Goal: Transaction & Acquisition: Book appointment/travel/reservation

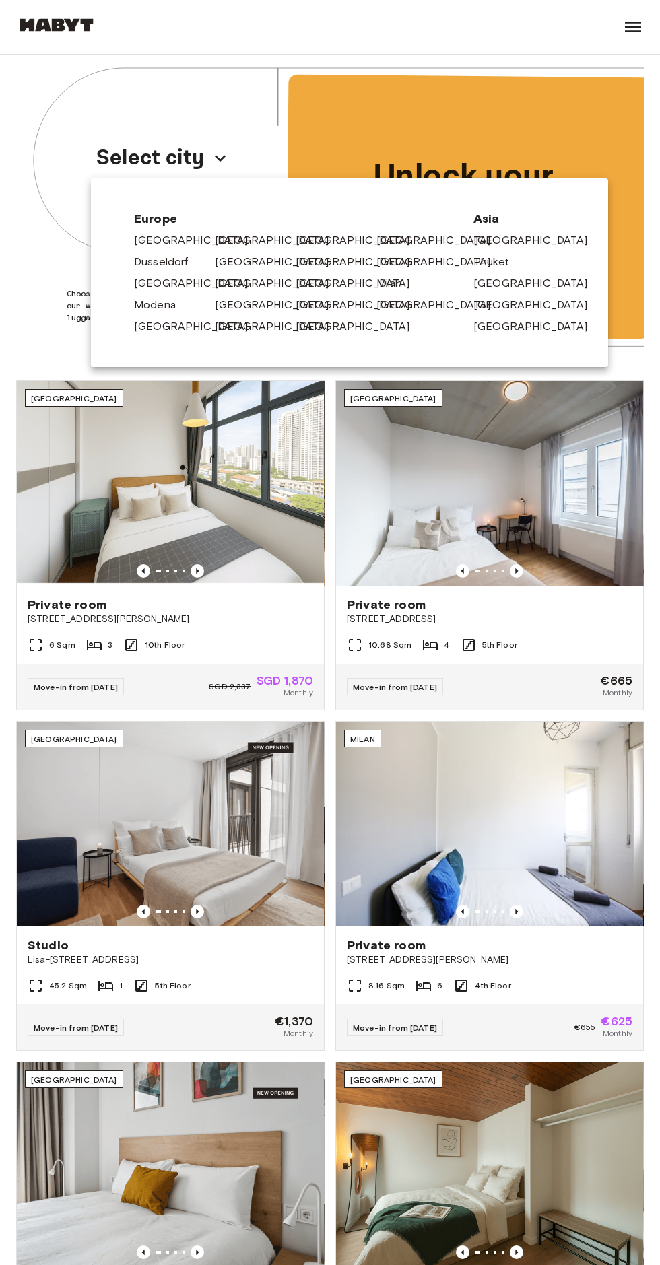
click at [426, 260] on link "[GEOGRAPHIC_DATA]" at bounding box center [440, 262] width 128 height 16
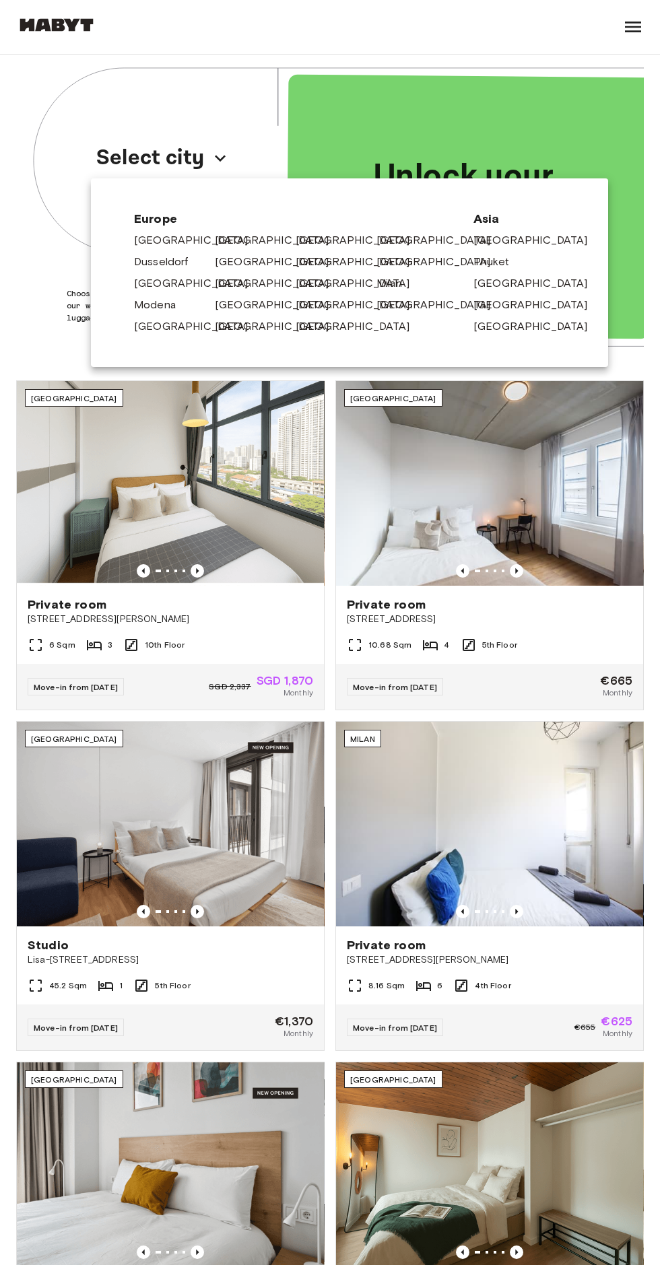
click at [246, 308] on link "[GEOGRAPHIC_DATA]" at bounding box center [279, 305] width 128 height 16
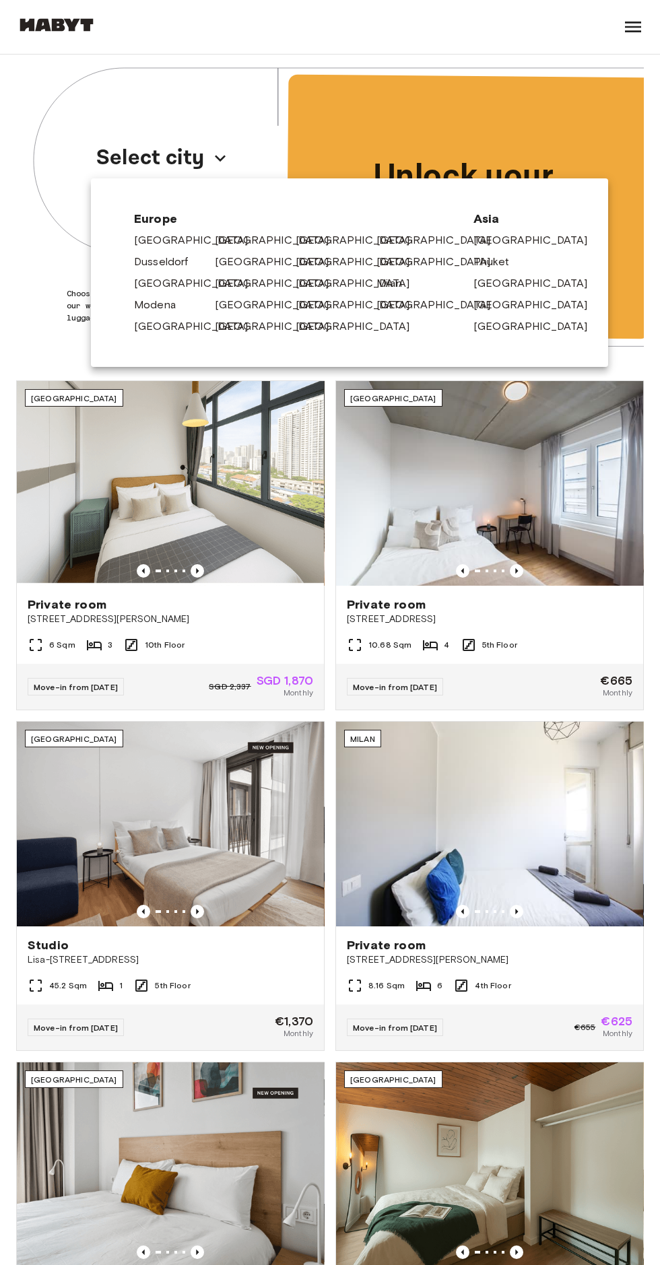
click at [224, 240] on link "[GEOGRAPHIC_DATA]" at bounding box center [279, 240] width 128 height 16
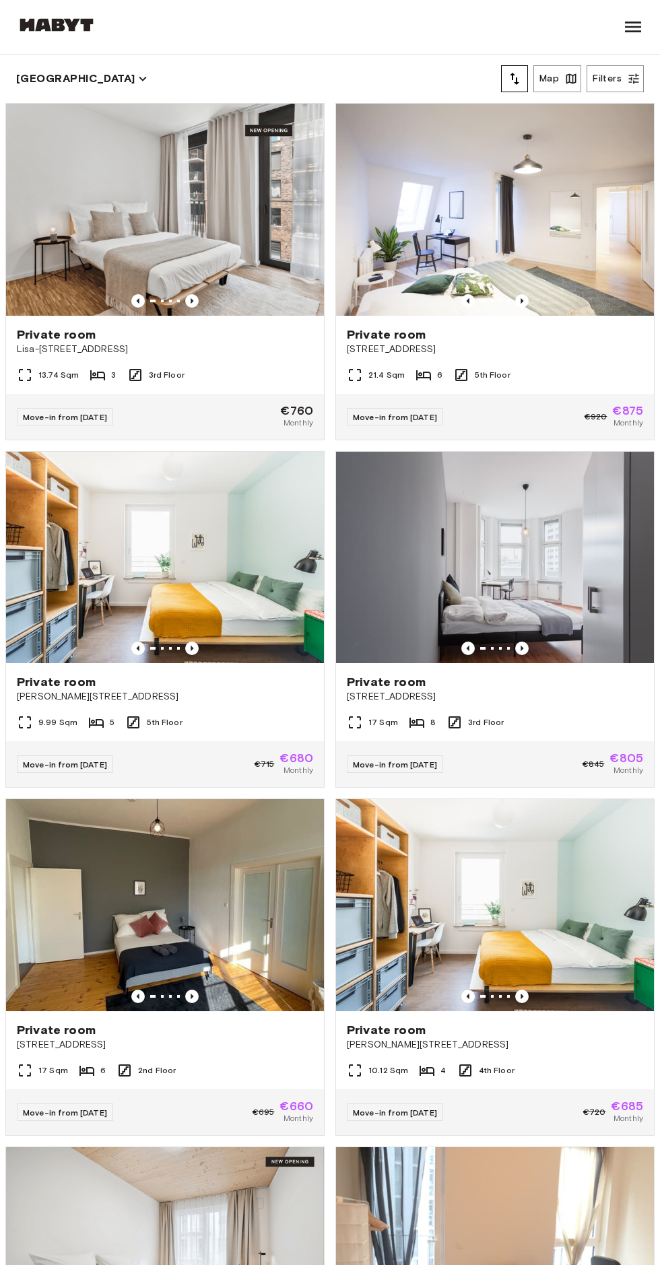
click at [259, 651] on div at bounding box center [165, 648] width 318 height 13
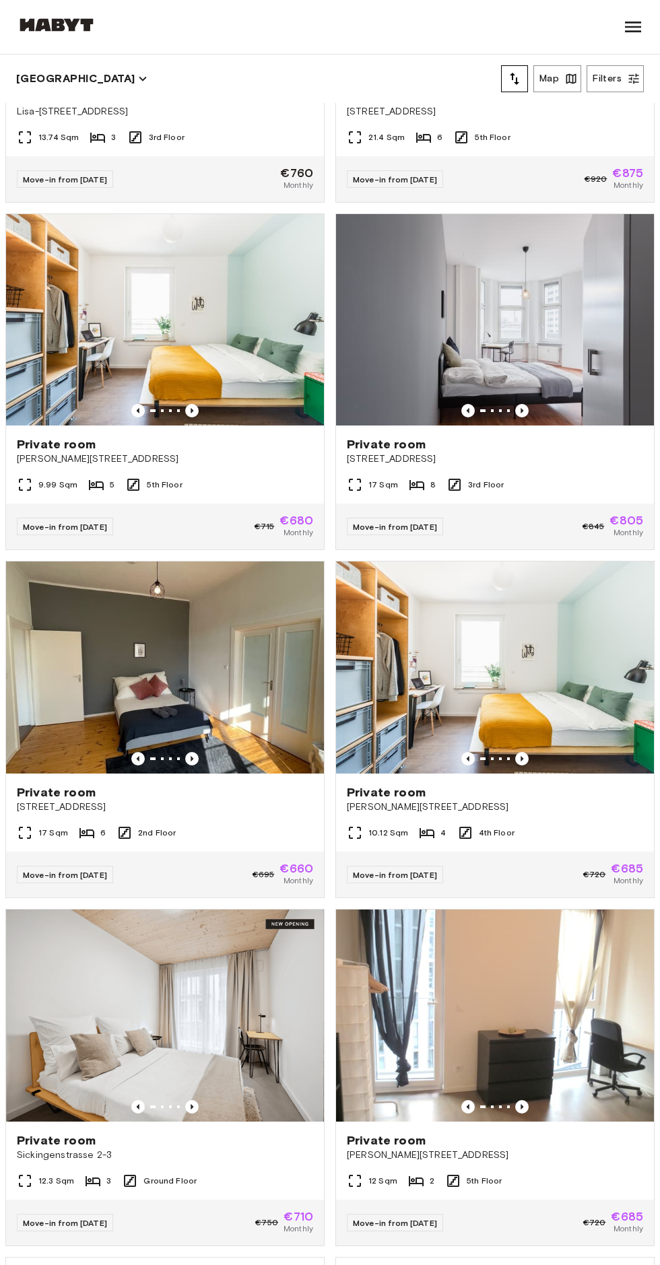
scroll to position [238, 0]
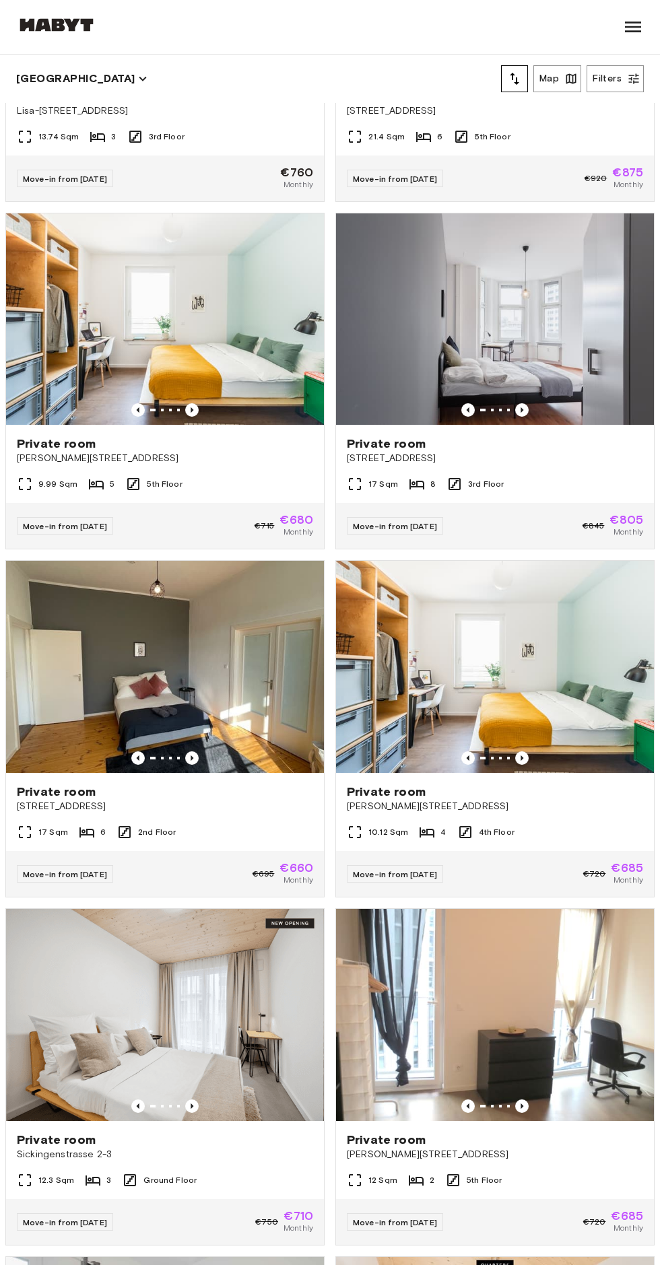
click at [548, 805] on span "Klara-Franke-Straße 20" at bounding box center [495, 806] width 296 height 13
click at [522, 763] on icon "Previous image" at bounding box center [521, 758] width 13 height 13
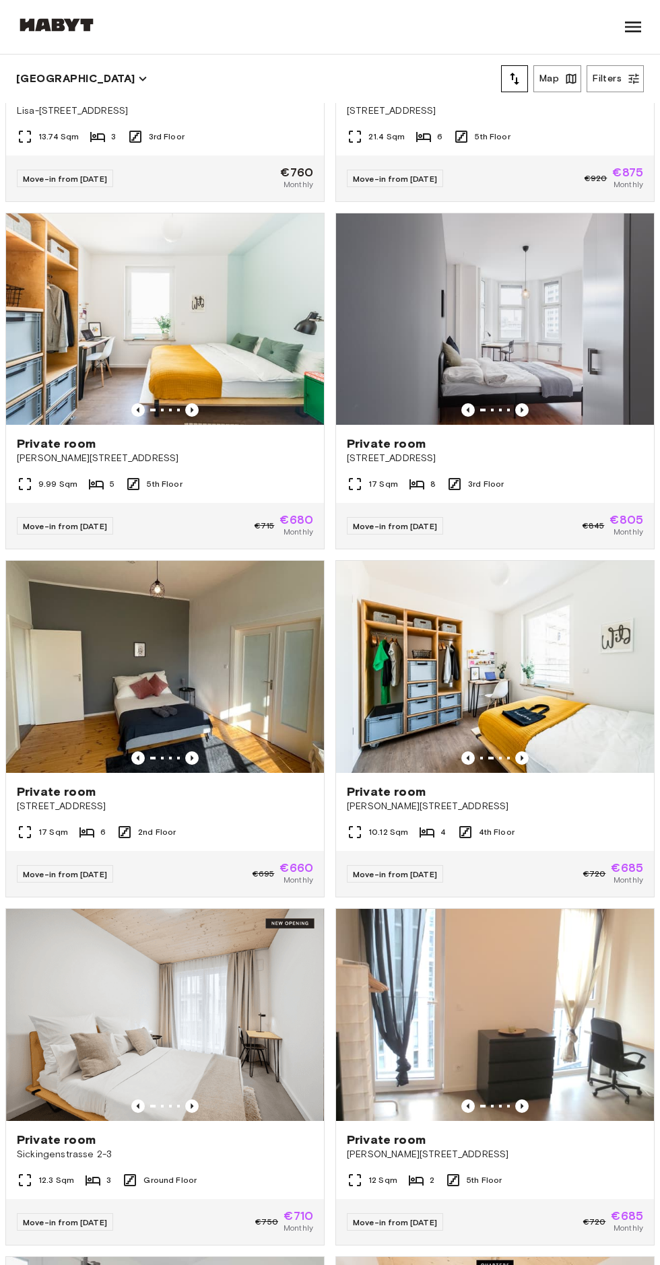
click at [480, 805] on span "[PERSON_NAME][STREET_ADDRESS]" at bounding box center [495, 806] width 296 height 13
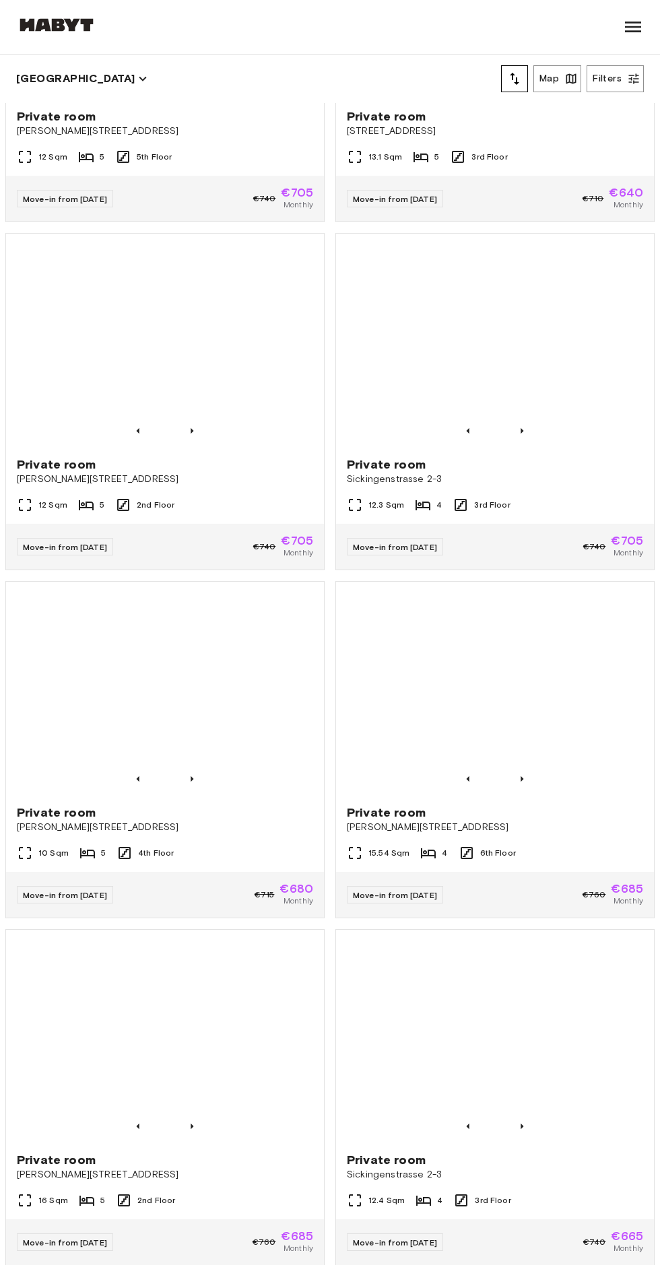
scroll to position [1612, 0]
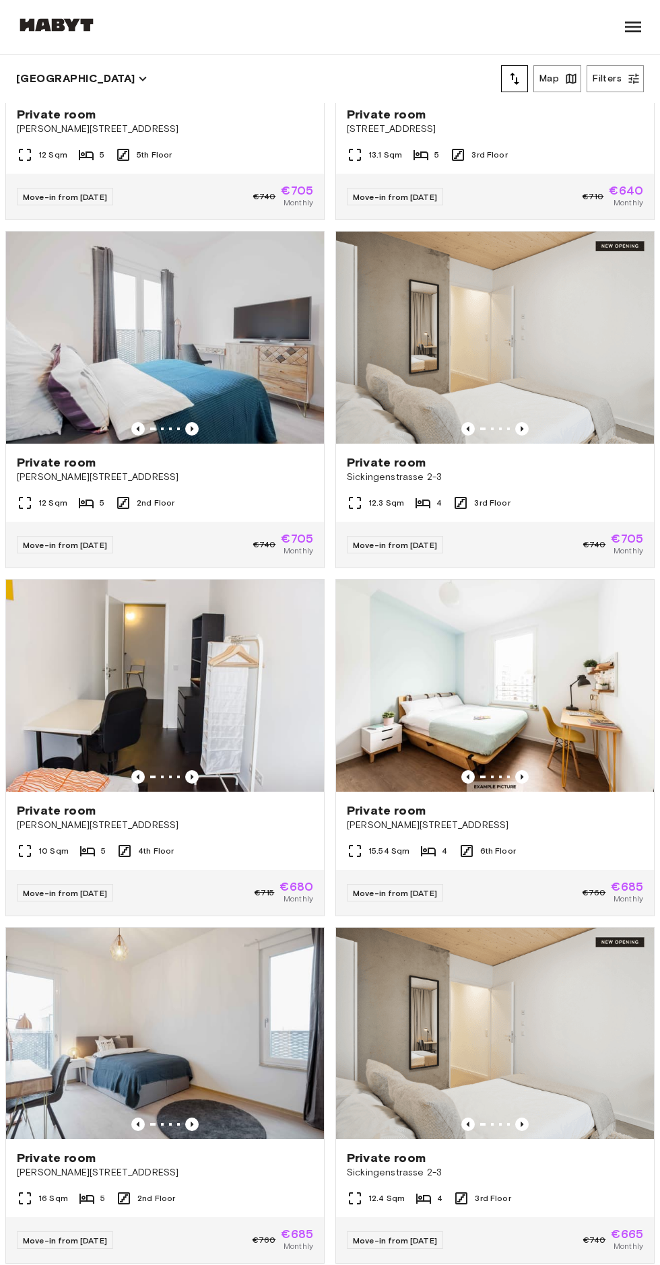
click at [568, 721] on img at bounding box center [495, 686] width 318 height 212
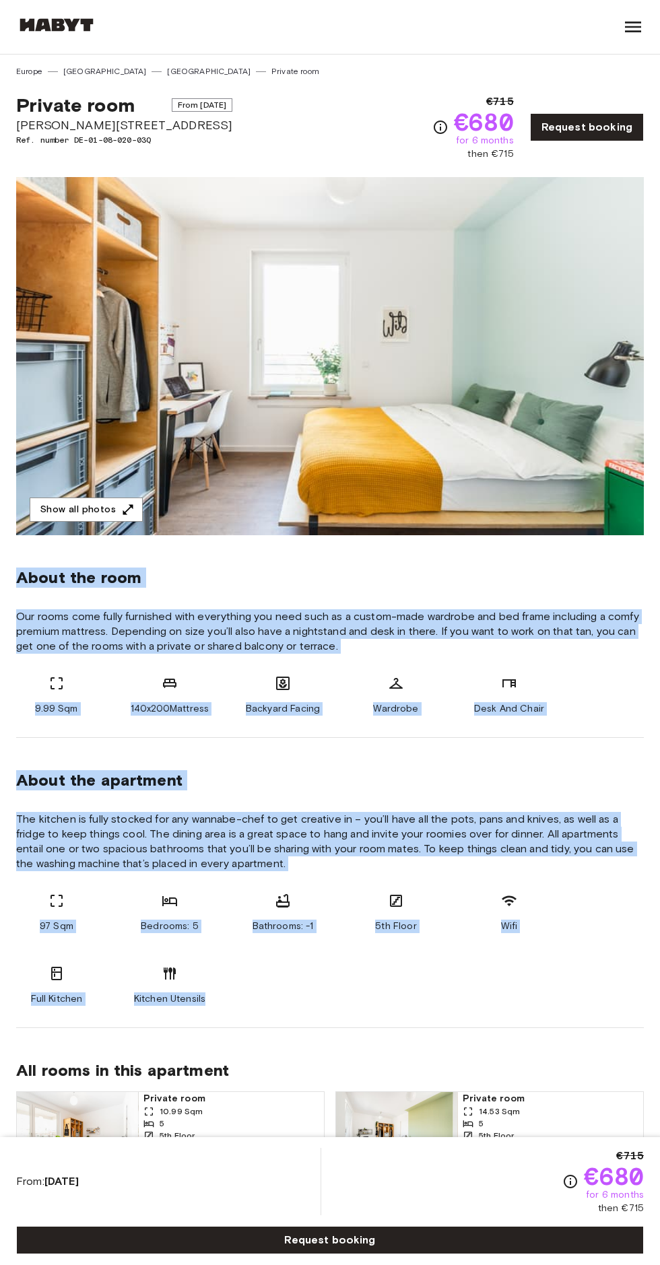
copy div "About the room Our rooms come fully furnished with everything you need such as …"
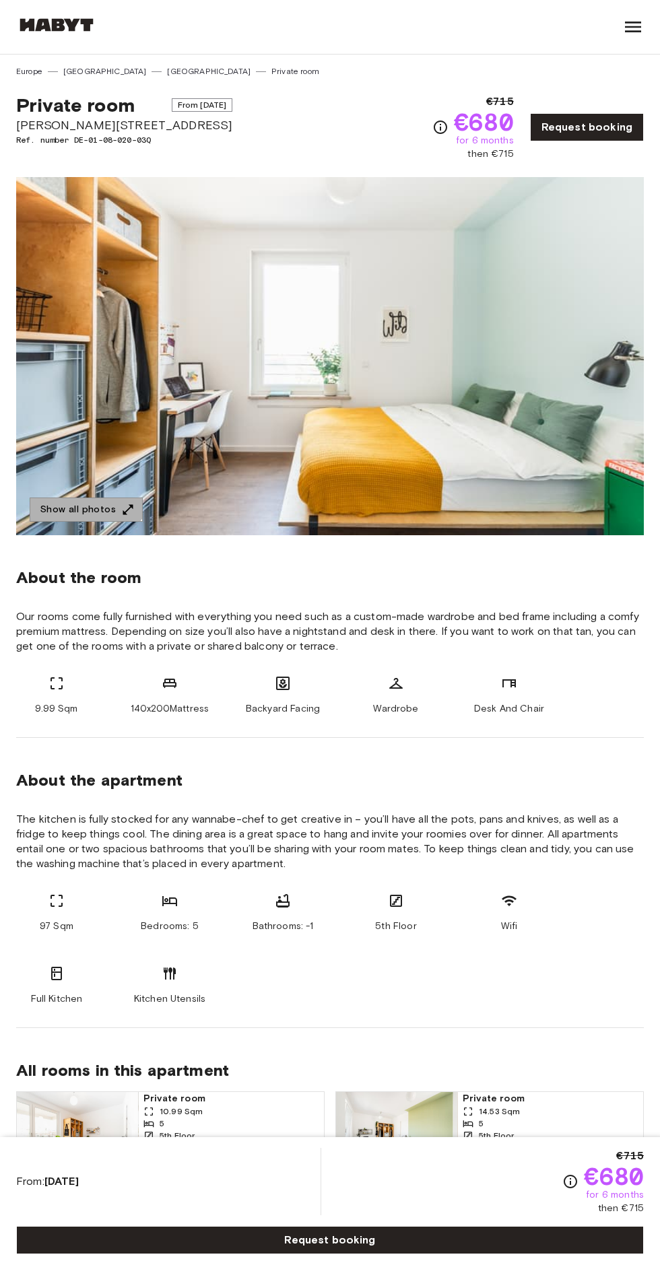
click at [76, 499] on button "Show all photos" at bounding box center [86, 510] width 113 height 25
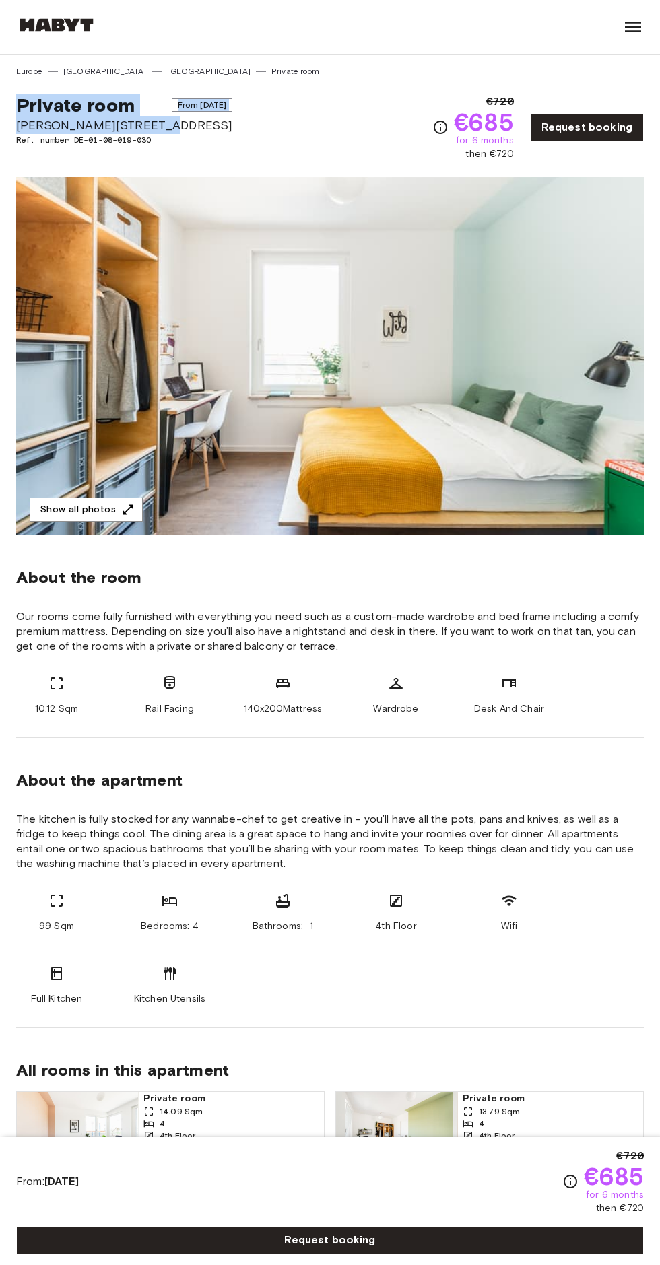
copy div "Private room From [DATE][STREET_ADDRESS][PERSON_NAME]"
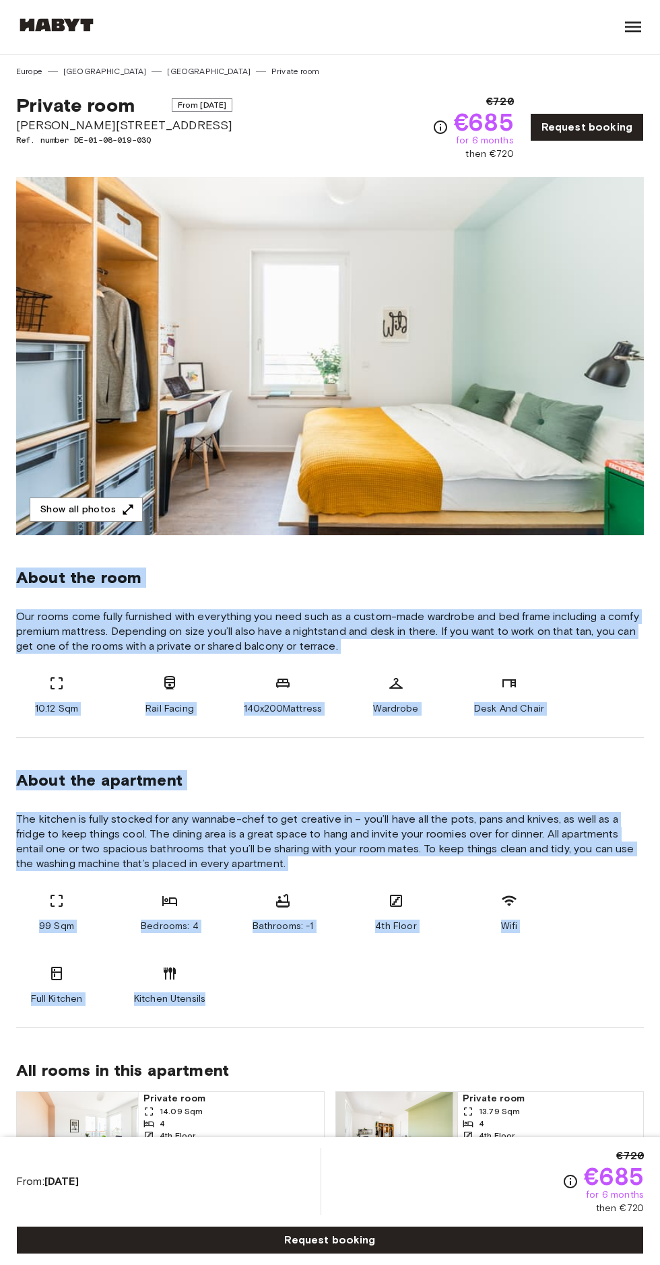
copy div "About the room Our rooms come fully furnished with everything you need such as …"
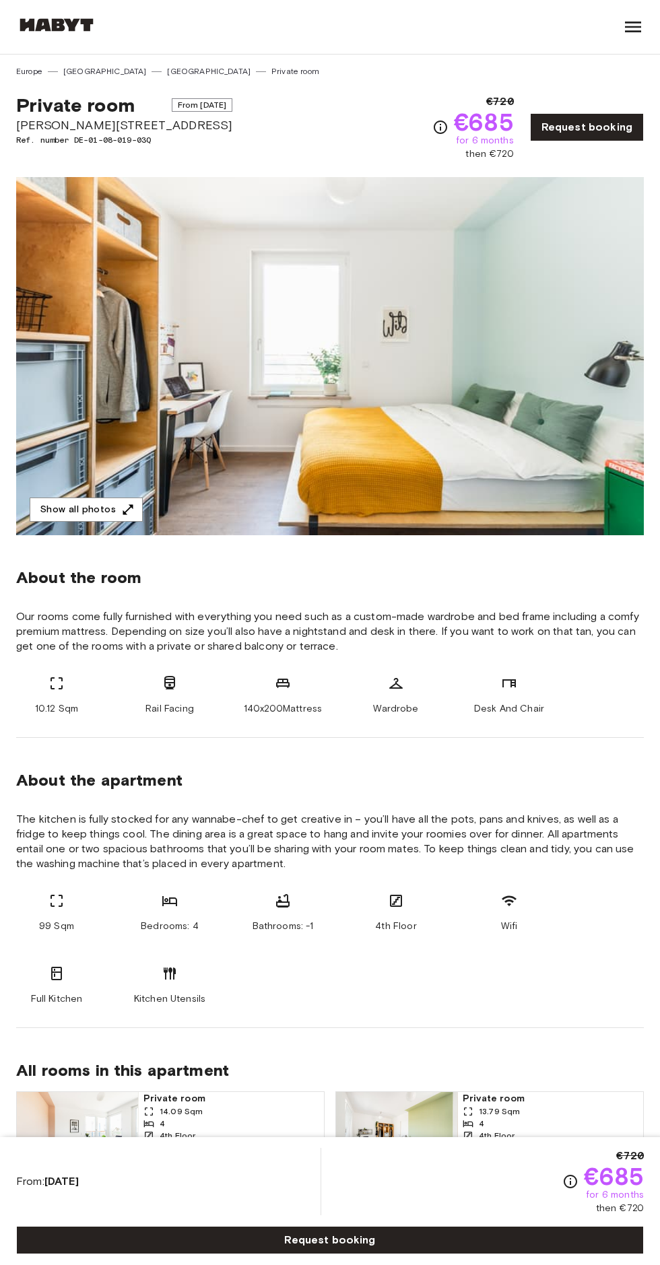
click at [77, 509] on button "Show all photos" at bounding box center [86, 510] width 113 height 25
